Goal: Task Accomplishment & Management: Use online tool/utility

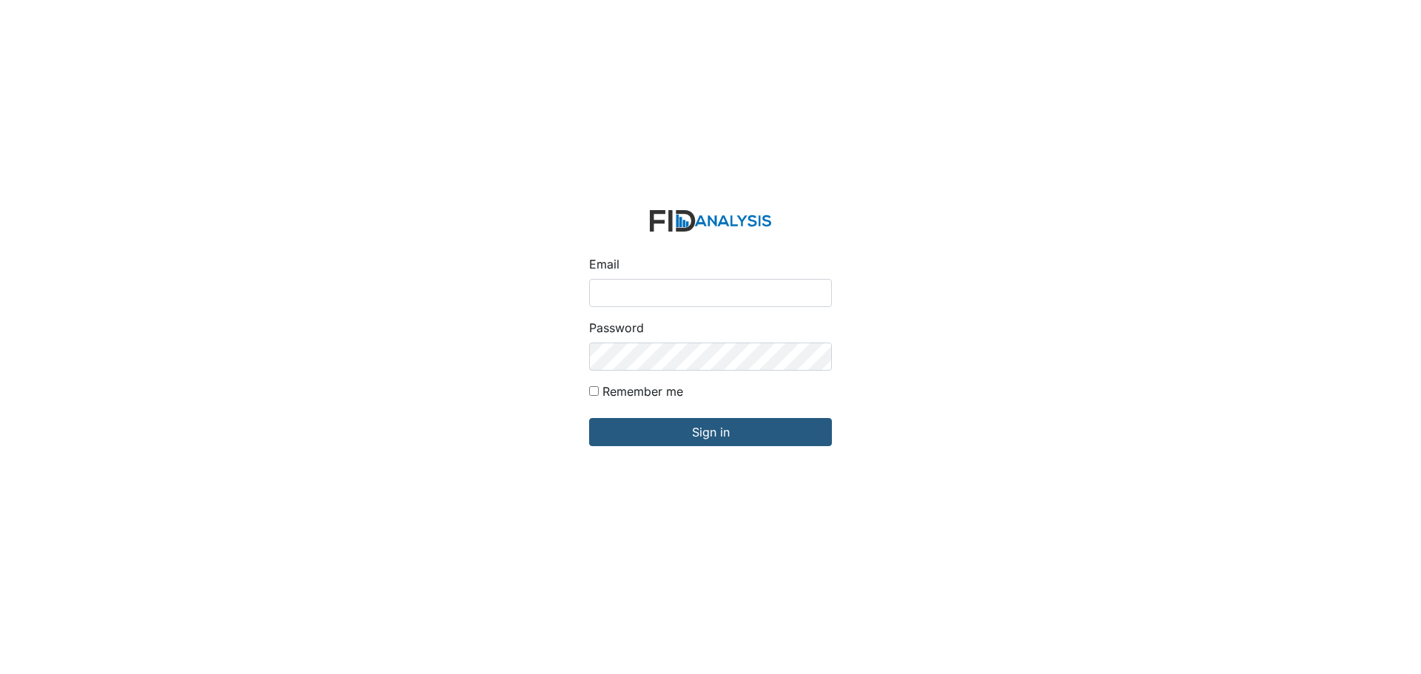
click at [660, 293] on input "Email" at bounding box center [710, 293] width 243 height 28
type input "[EMAIL_ADDRESS][DOMAIN_NAME]"
click at [589, 418] on input "Sign in" at bounding box center [710, 432] width 243 height 28
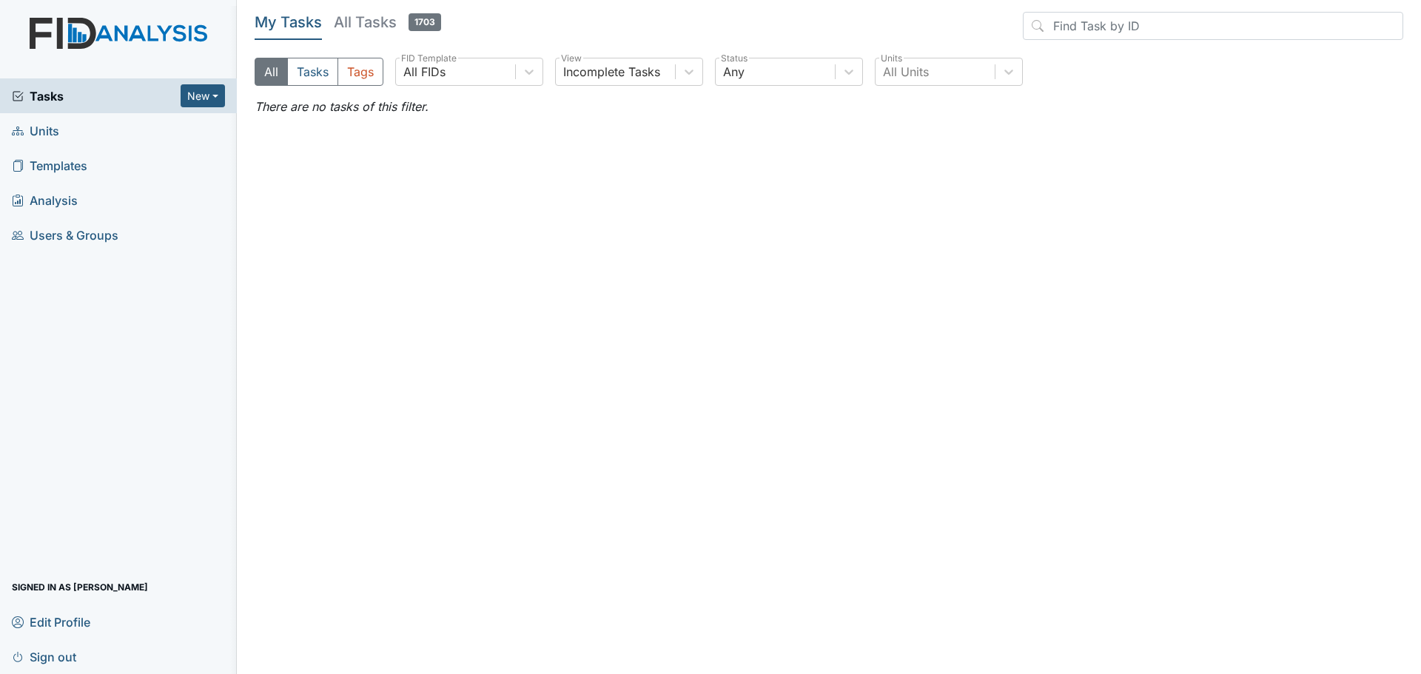
click at [31, 127] on span "Units" at bounding box center [35, 130] width 47 height 23
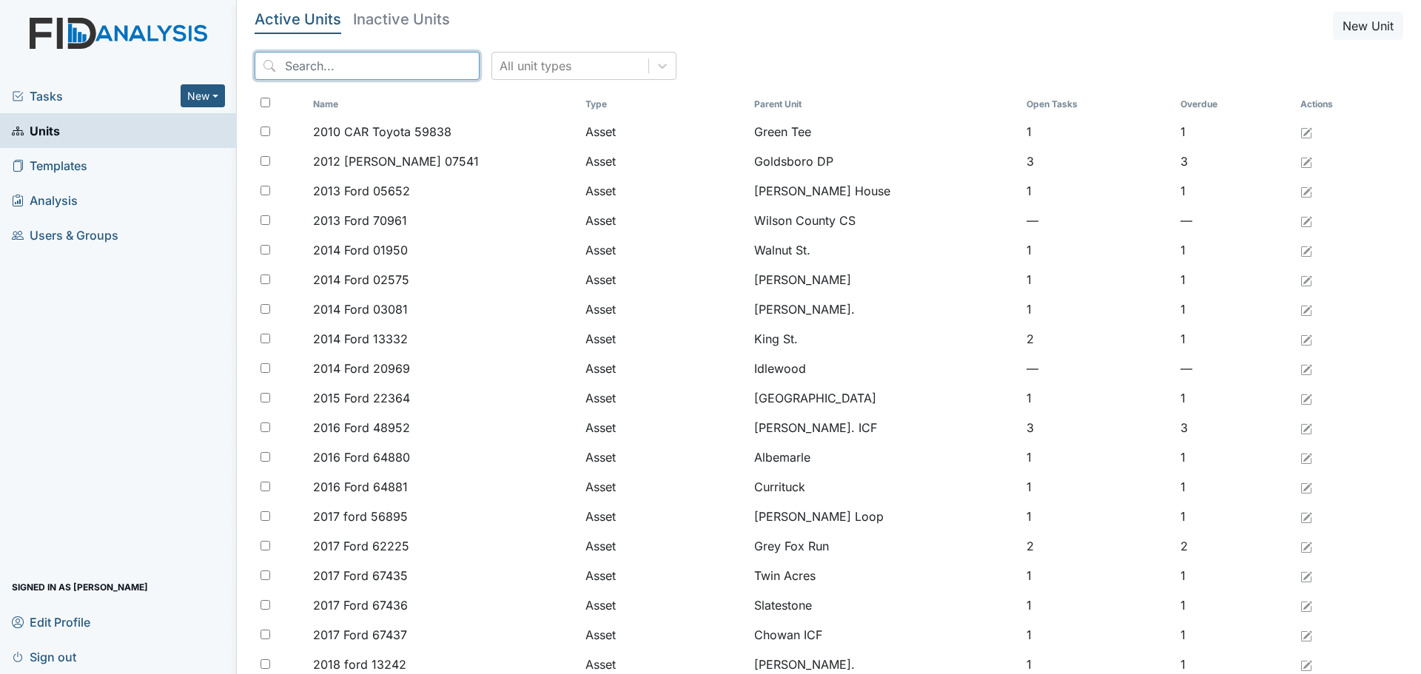
click at [349, 68] on input "search" at bounding box center [367, 66] width 225 height 28
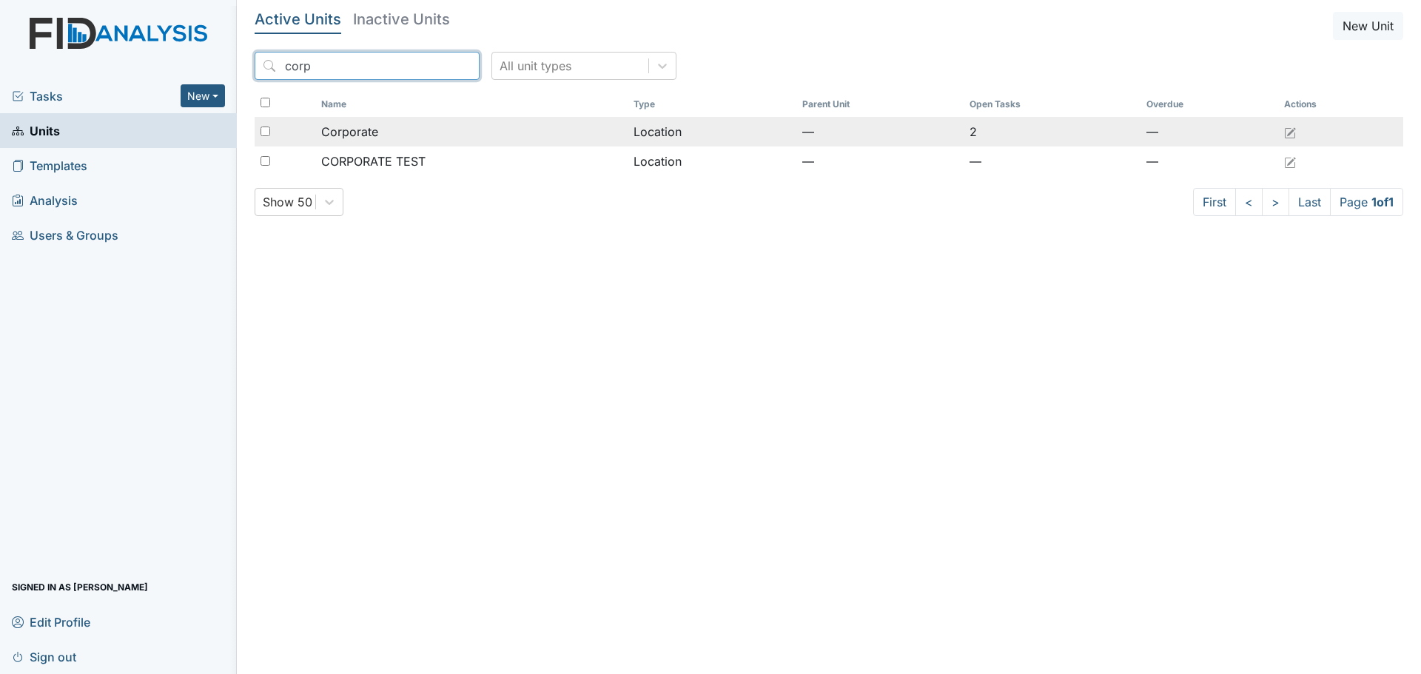
type input "corp"
click at [398, 137] on div "Corporate" at bounding box center [471, 132] width 301 height 18
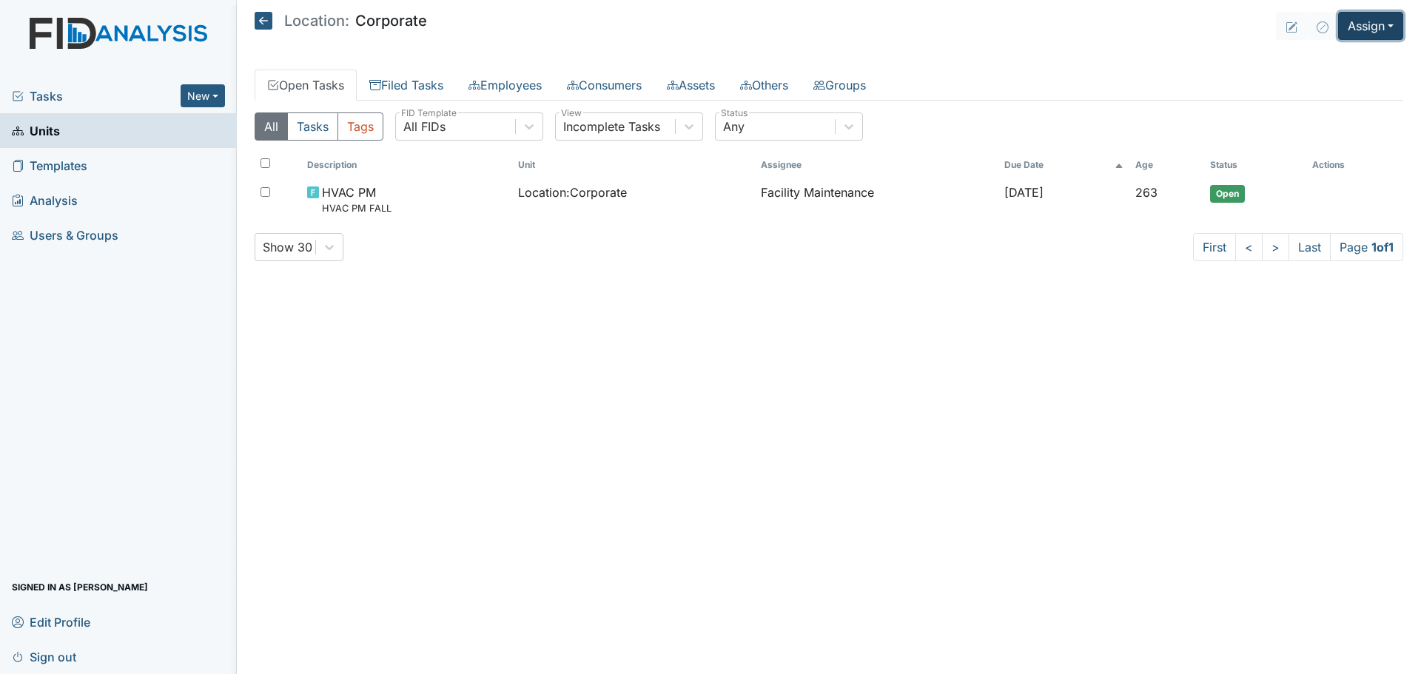
click at [1366, 24] on button "Assign" at bounding box center [1370, 26] width 65 height 28
click at [1343, 81] on link "Assign Inspection" at bounding box center [1334, 84] width 133 height 24
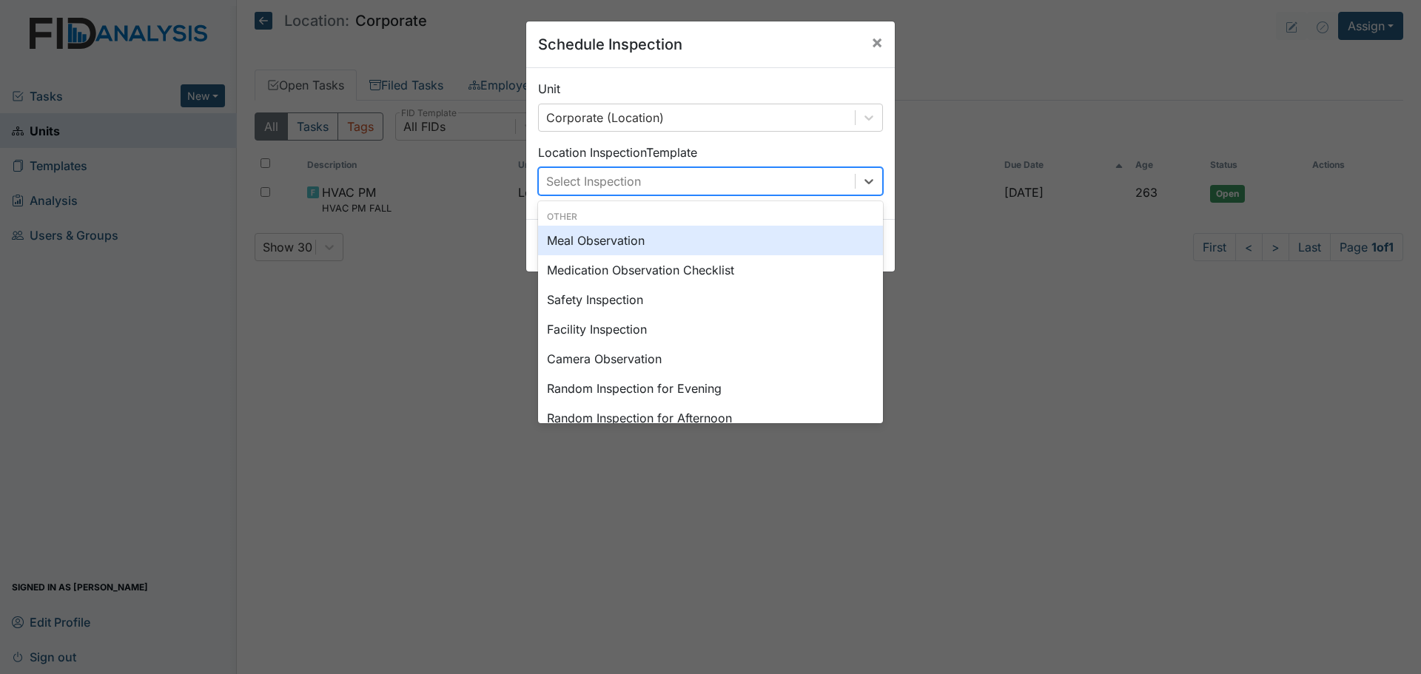
click at [765, 185] on div "Select Inspection" at bounding box center [697, 181] width 316 height 27
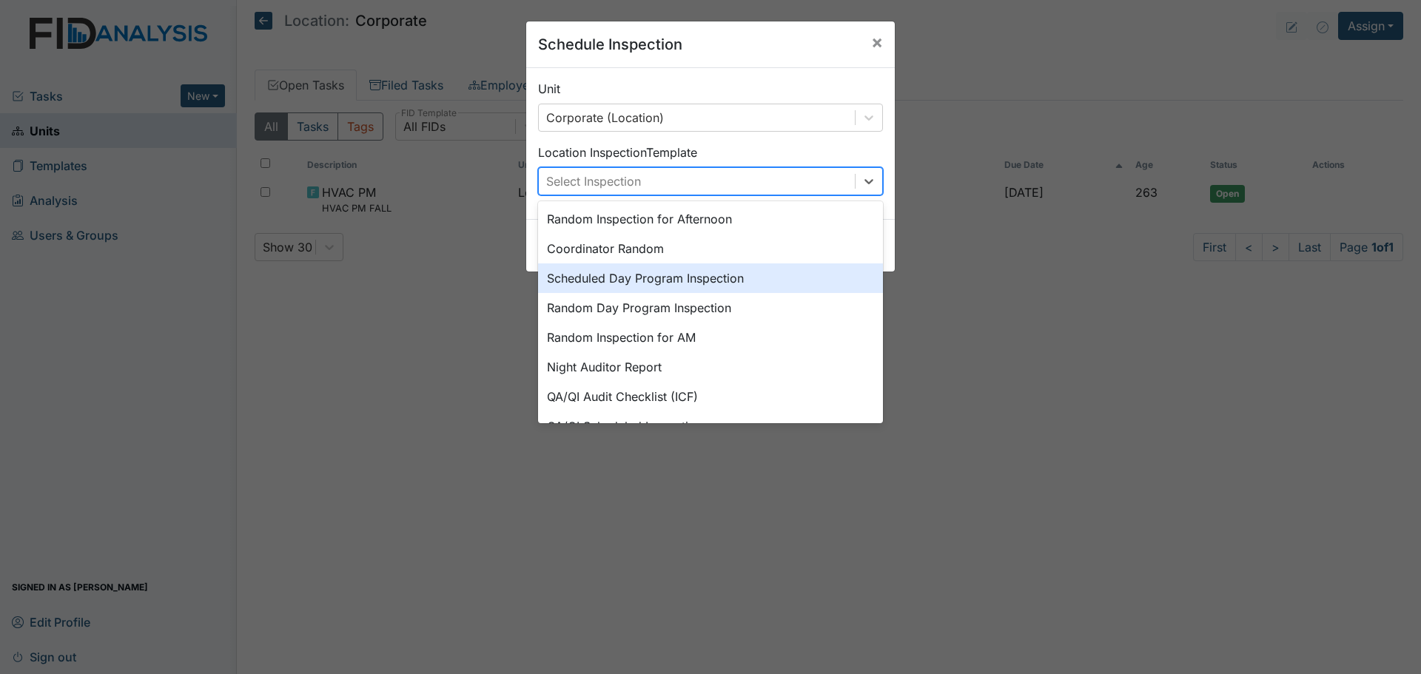
scroll to position [255, 0]
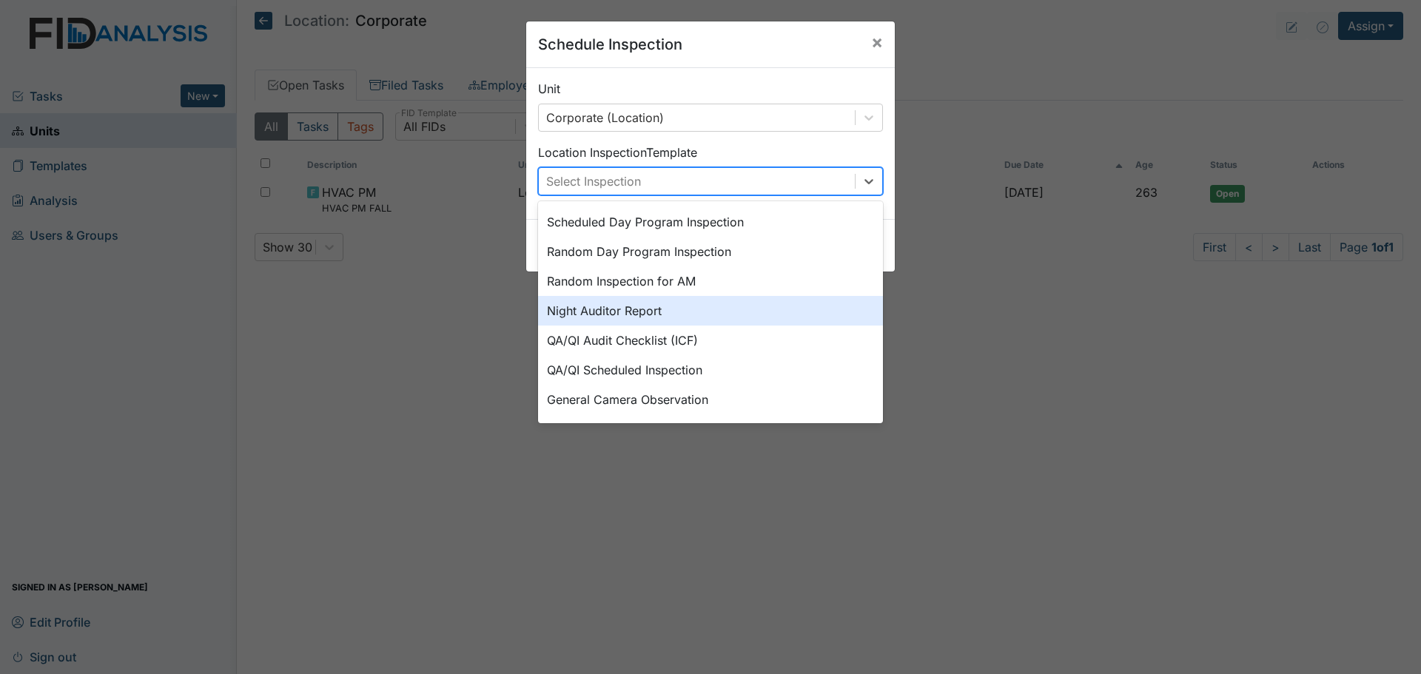
click at [740, 309] on div "Night Auditor Report" at bounding box center [710, 311] width 345 height 30
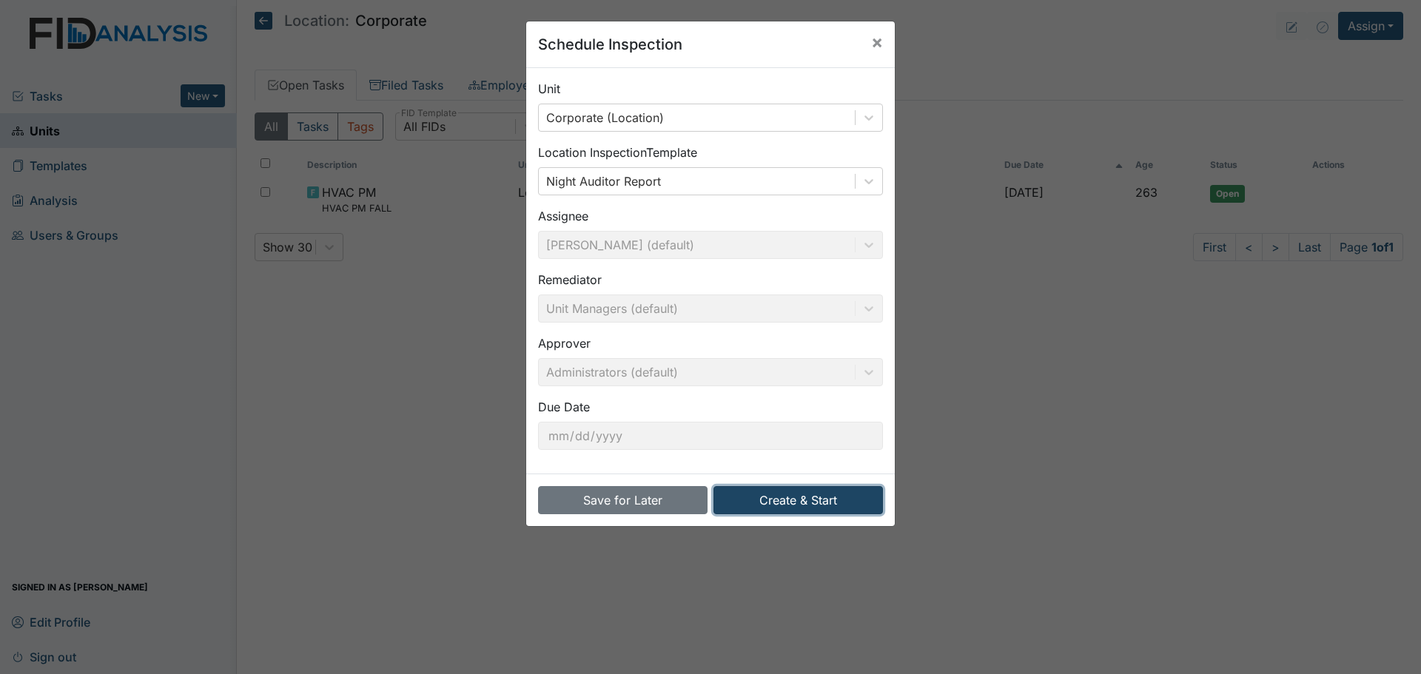
click at [826, 502] on button "Create & Start" at bounding box center [797, 500] width 169 height 28
